Goal: Find specific page/section: Find specific page/section

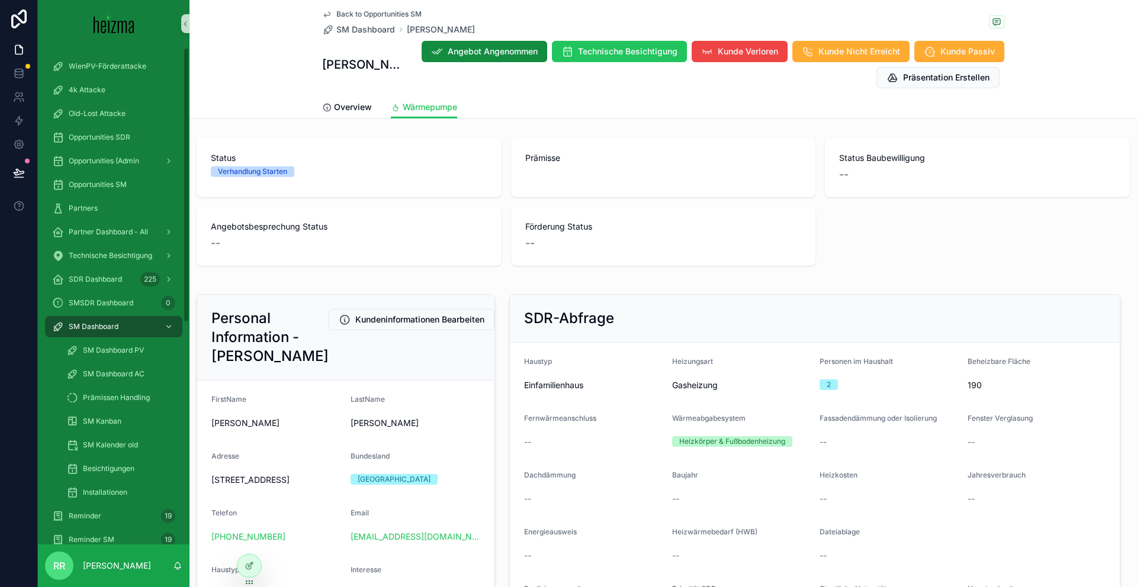
scroll to position [1231, 0]
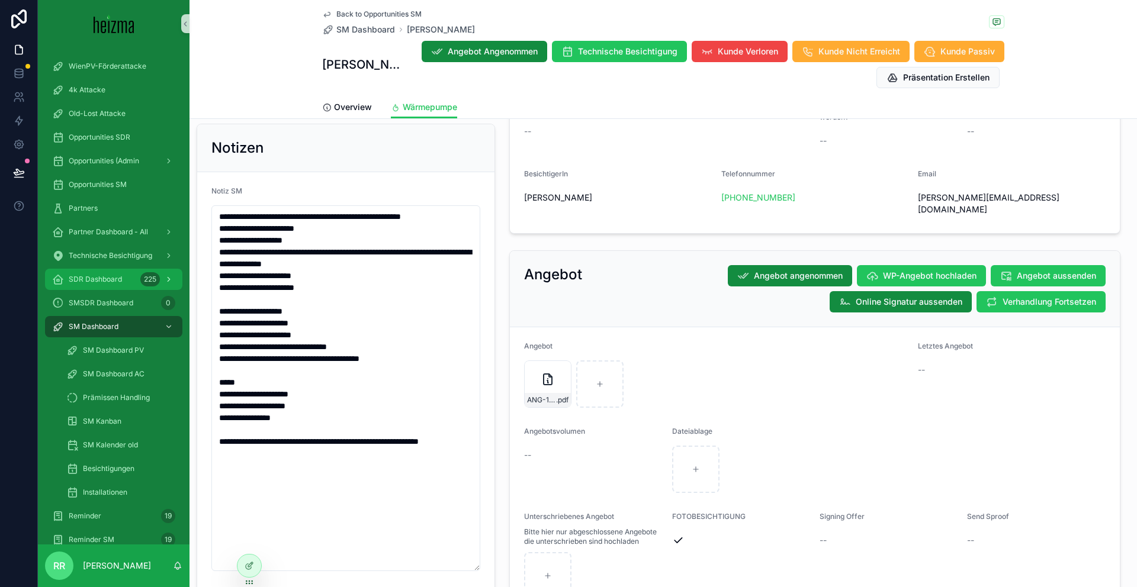
click at [116, 275] on span "SDR Dashboard" at bounding box center [95, 279] width 53 height 9
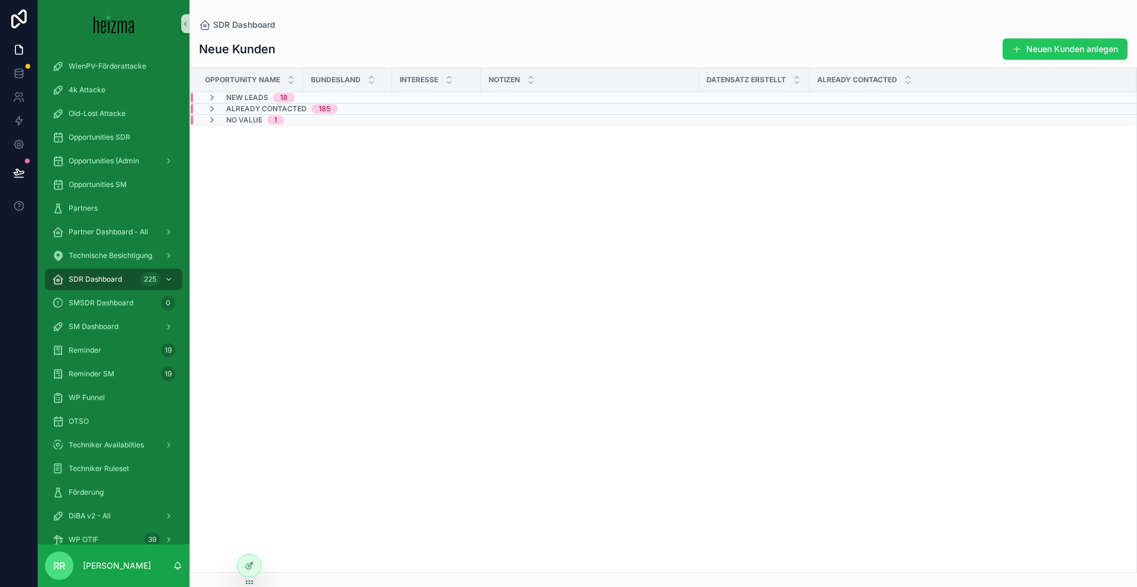
click at [289, 110] on span "Already Contacted" at bounding box center [266, 108] width 81 height 9
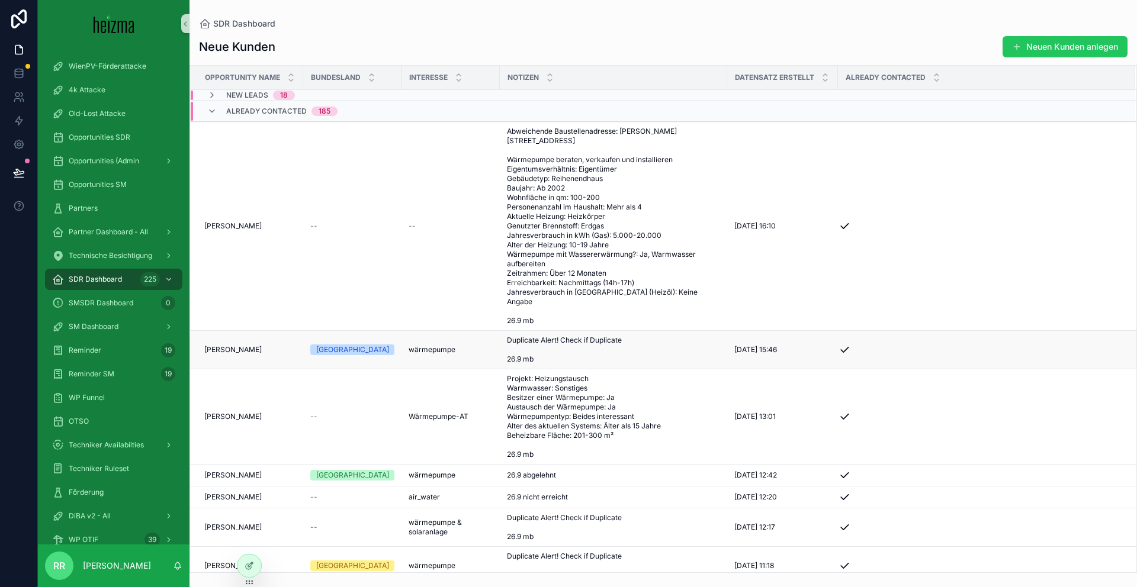
click at [225, 352] on td "[PERSON_NAME] [PERSON_NAME]" at bounding box center [246, 350] width 113 height 38
click at [226, 345] on span "[PERSON_NAME]" at bounding box center [232, 349] width 57 height 9
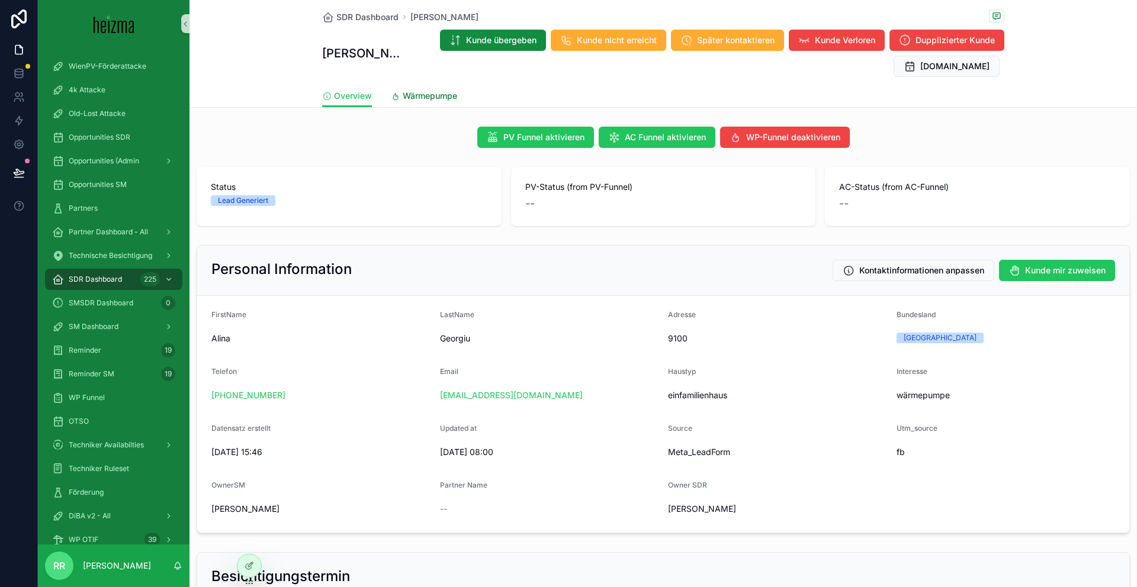
click at [414, 91] on span "Wärmepumpe" at bounding box center [430, 96] width 54 height 12
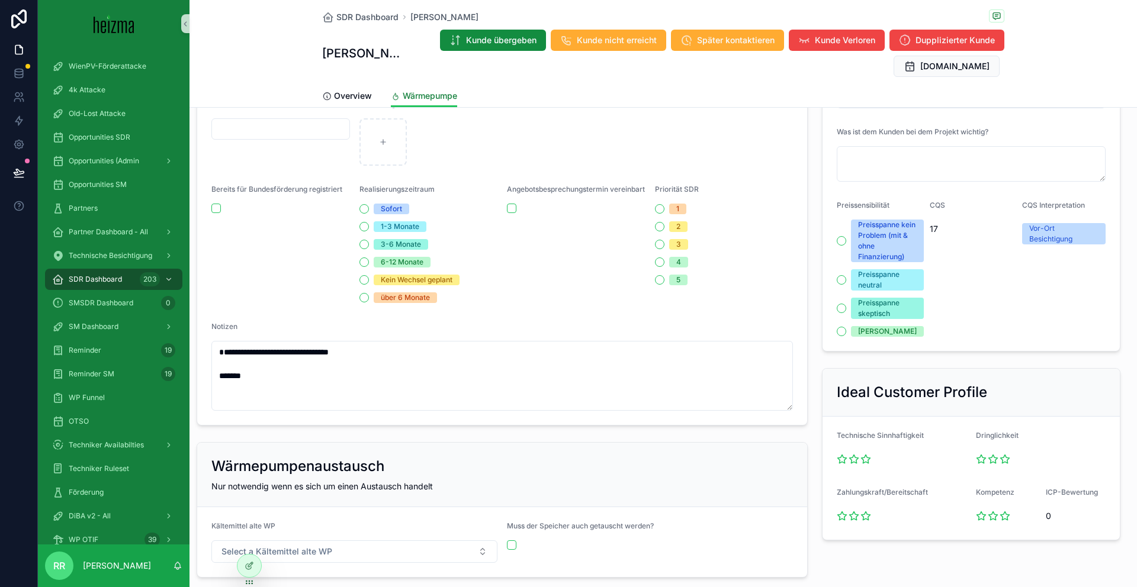
scroll to position [422, 0]
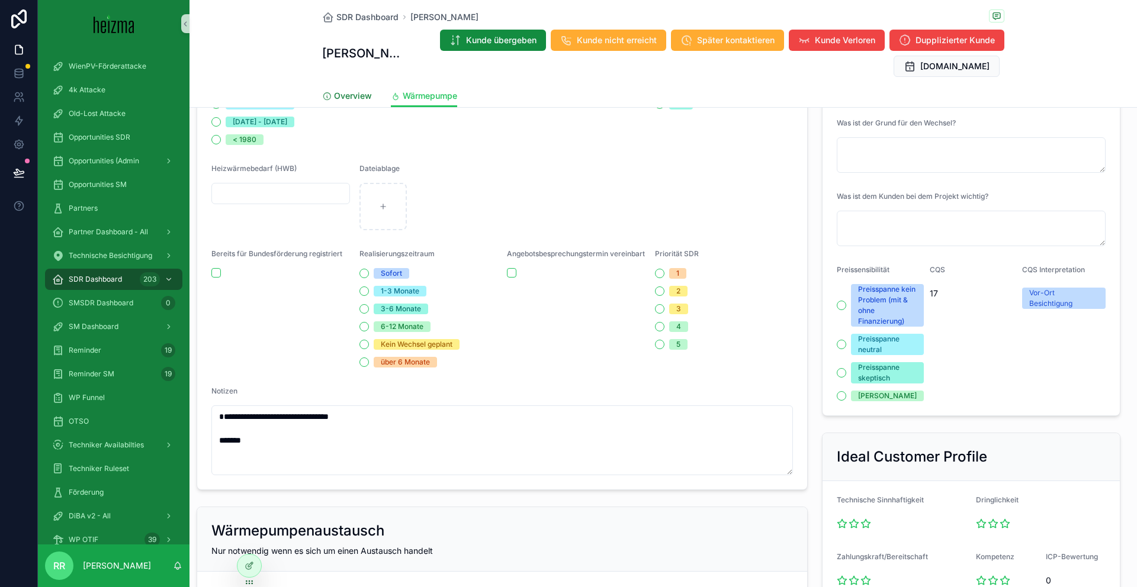
click at [343, 96] on span "Overview" at bounding box center [353, 96] width 38 height 12
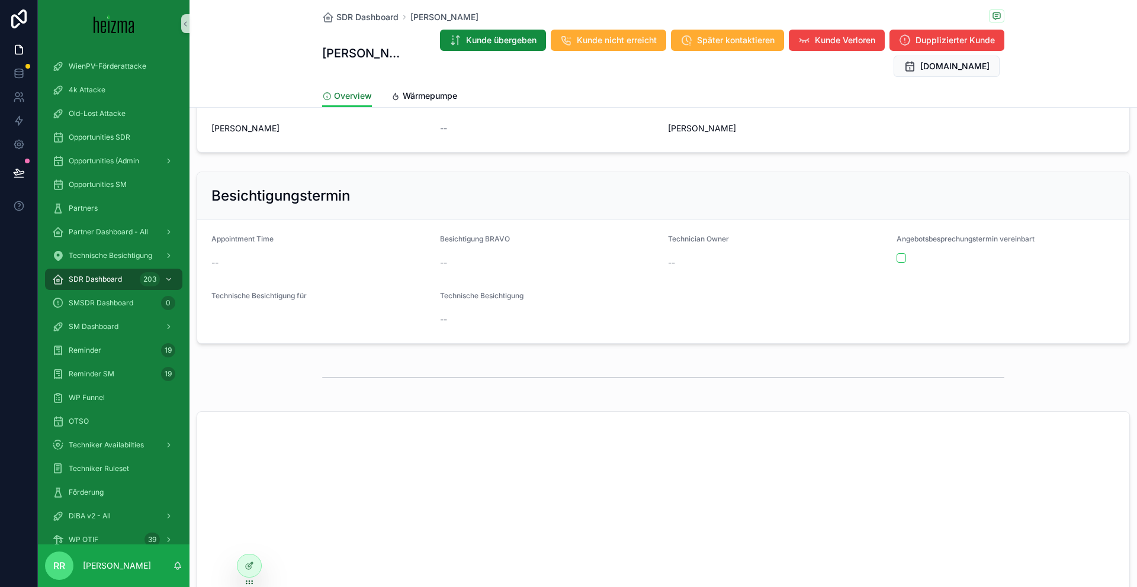
scroll to position [383, 0]
click at [443, 91] on span "Wärmepumpe" at bounding box center [430, 96] width 54 height 12
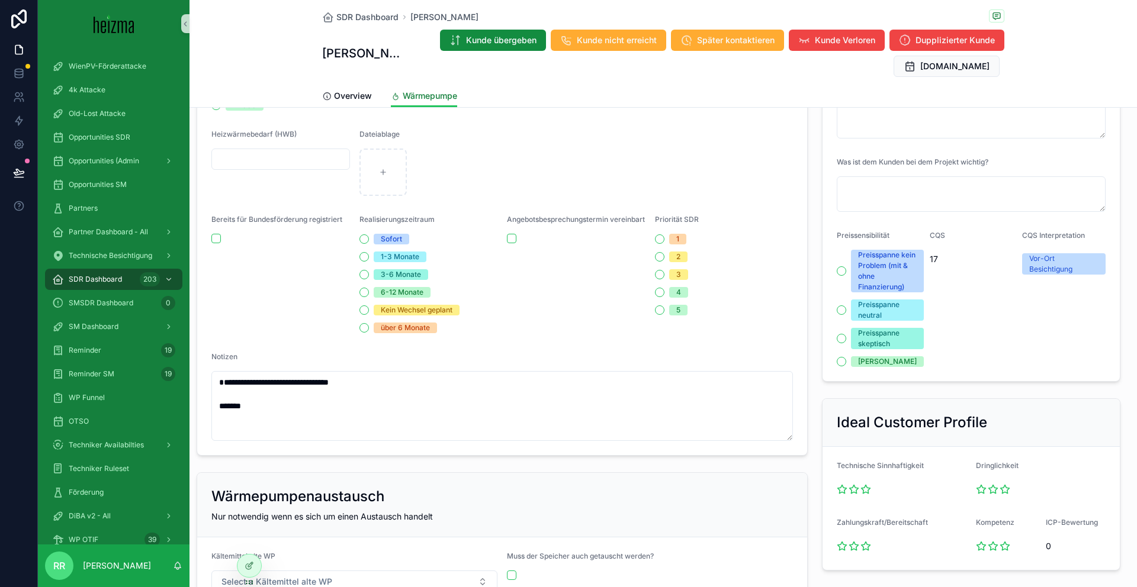
scroll to position [404, 0]
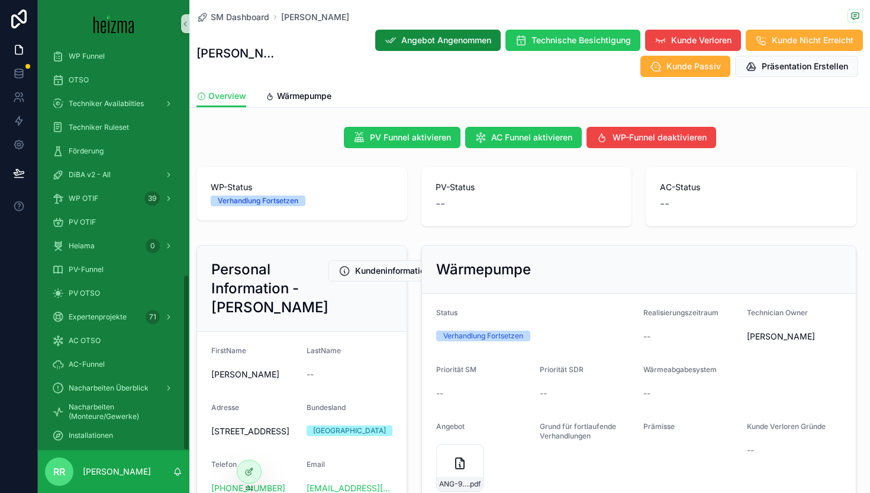
scroll to position [519, 0]
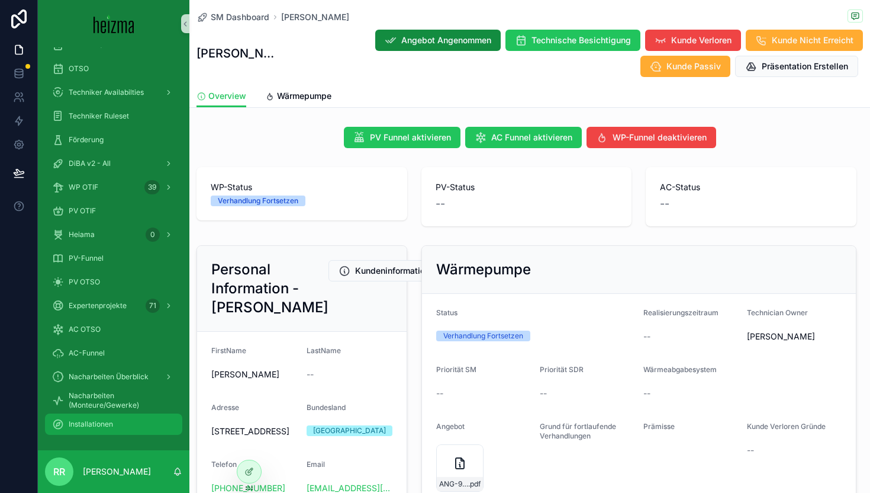
click at [142, 422] on div "Installationen" at bounding box center [113, 423] width 123 height 19
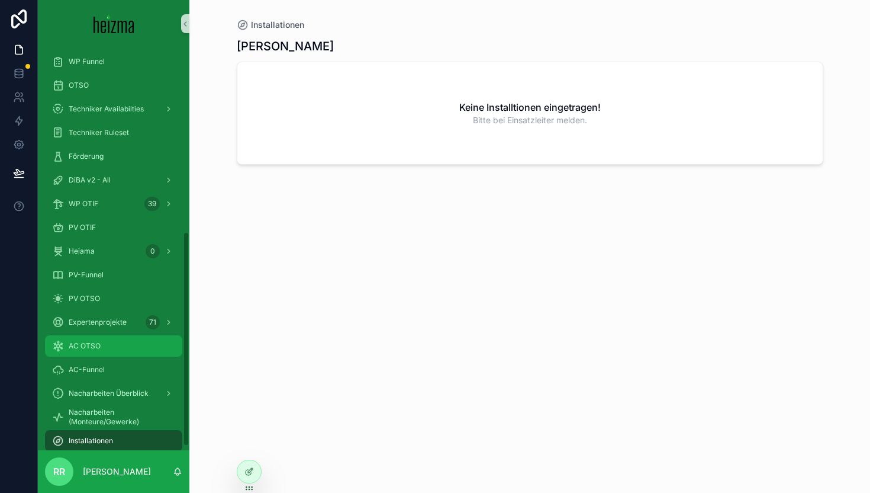
scroll to position [353, 0]
